Goal: Task Accomplishment & Management: Use online tool/utility

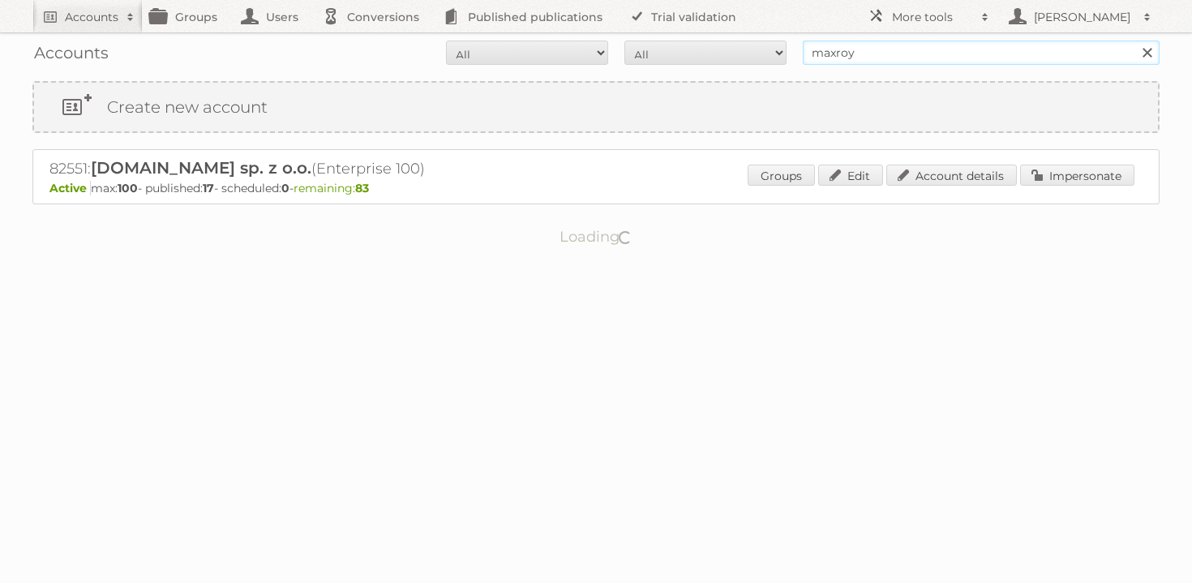
click at [908, 57] on input "maxroy" at bounding box center [980, 53] width 357 height 24
paste input "korondi.judit@humantelex.hu"
type input "korondi.judit@humantelex.hu"
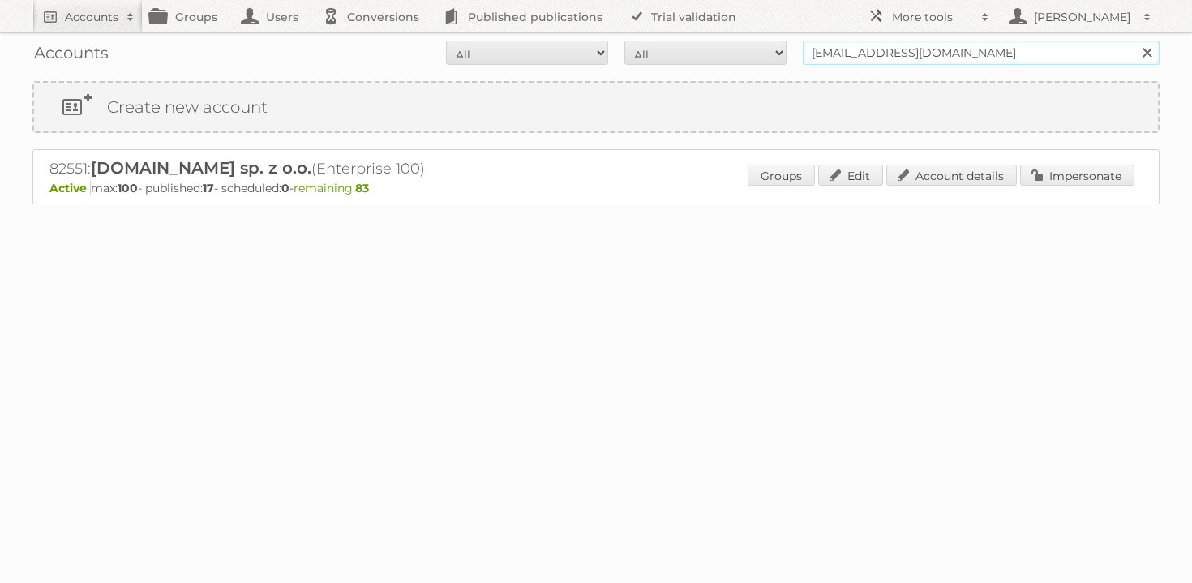
click at [1134, 41] on input "Search" at bounding box center [1146, 53] width 24 height 24
click at [935, 181] on link "Account details" at bounding box center [951, 175] width 131 height 21
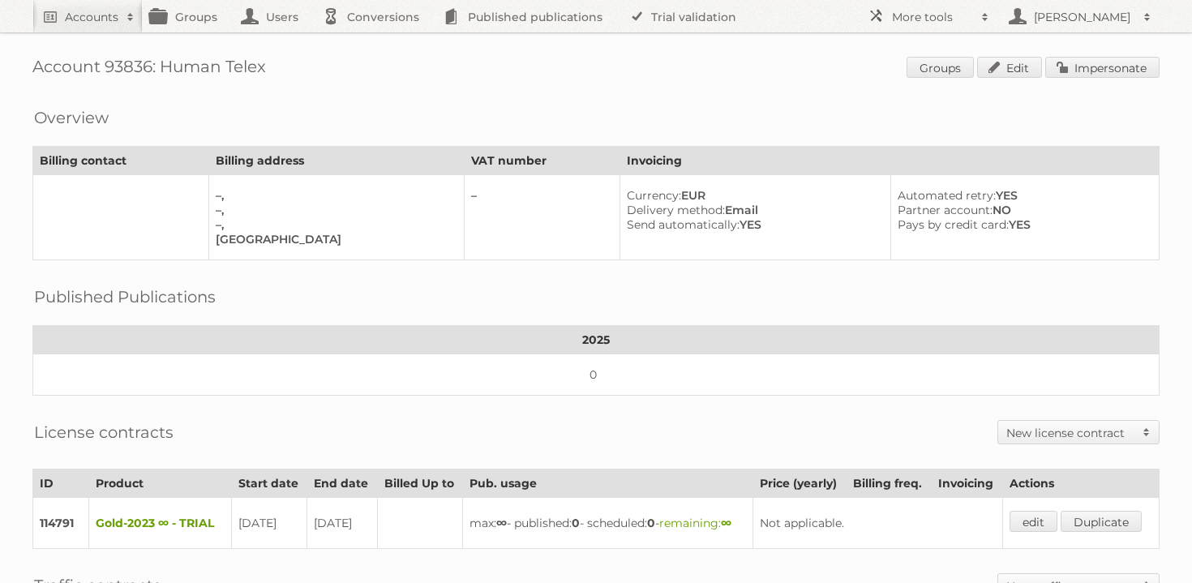
click at [1139, 46] on div "Account 93836: Human Telex Groups Edit Impersonate Overview Billing contact Bil…" at bounding box center [596, 443] width 1192 height 887
click at [1134, 55] on div "Account 93836: Human Telex Groups Edit Impersonate Overview Billing contact Bil…" at bounding box center [596, 443] width 1192 height 887
click at [1124, 65] on link "Impersonate" at bounding box center [1102, 67] width 114 height 21
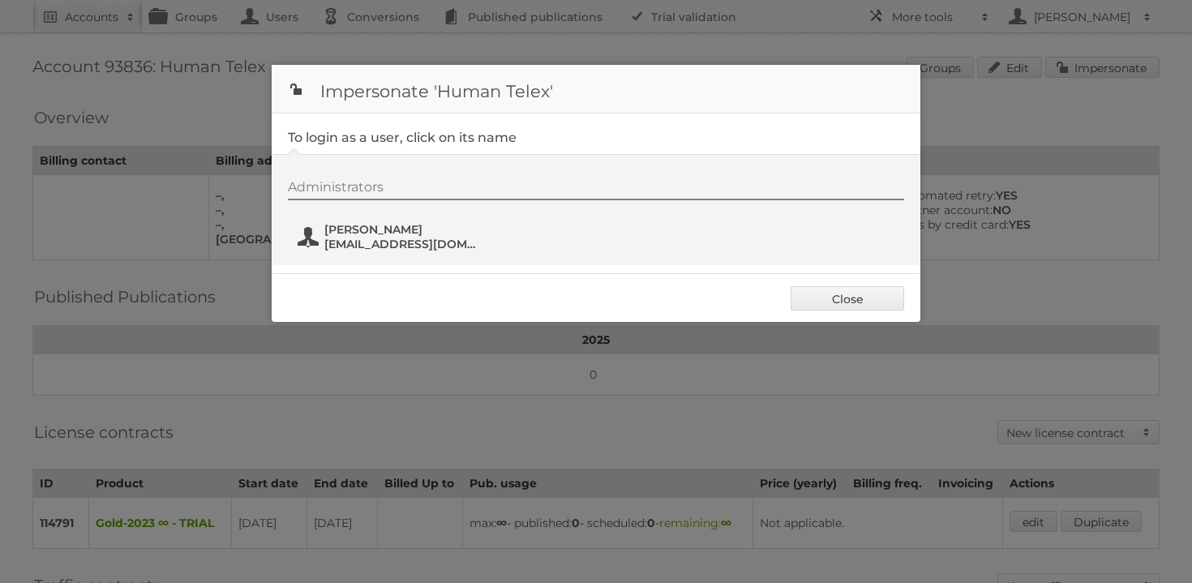
click at [349, 226] on span "Judit Korondi" at bounding box center [402, 229] width 157 height 15
